Goal: Use online tool/utility

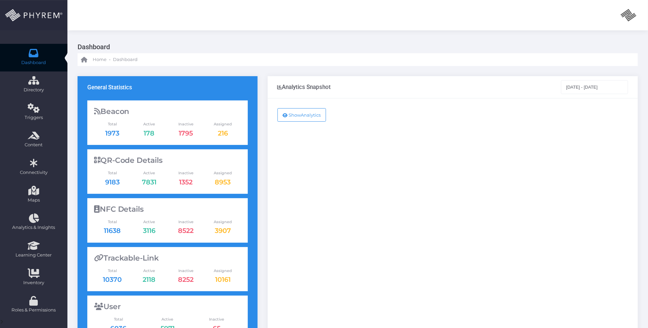
drag, startPoint x: 360, startPoint y: 164, endPoint x: 346, endPoint y: 170, distance: 14.8
click at [359, 164] on div "Show Analytics" at bounding box center [453, 275] width 370 height 352
click at [388, 167] on div "Show Analytics" at bounding box center [453, 275] width 370 height 352
click at [323, 184] on div "Show Analytics" at bounding box center [453, 275] width 370 height 352
click at [414, 178] on div "Show Analytics" at bounding box center [453, 275] width 370 height 352
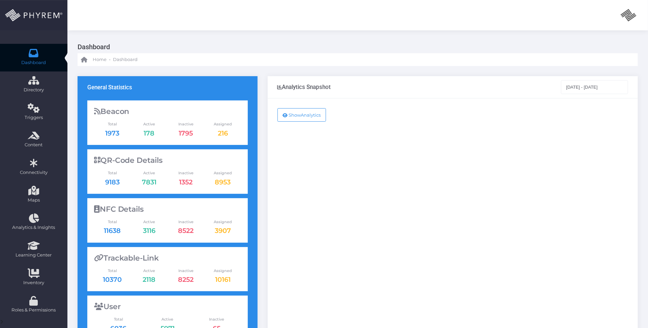
click at [582, 184] on div "Show Analytics" at bounding box center [453, 275] width 370 height 352
click at [450, 174] on div "Show Analytics" at bounding box center [453, 275] width 370 height 352
click at [469, 189] on div "Show Analytics" at bounding box center [453, 275] width 370 height 352
click at [518, 153] on div "Show Analytics" at bounding box center [453, 275] width 370 height 352
click at [463, 197] on div "Show Analytics" at bounding box center [453, 275] width 370 height 352
